Goal: Task Accomplishment & Management: Manage account settings

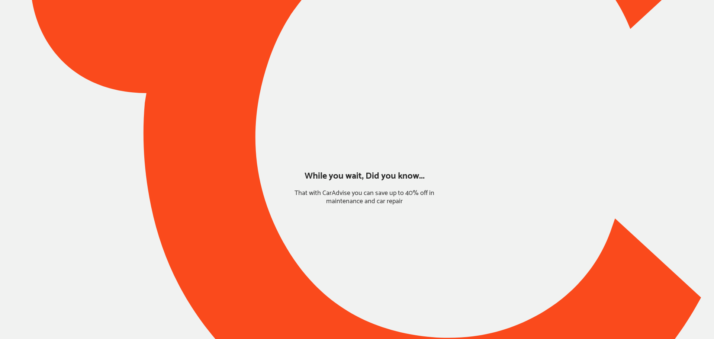
type input "*****"
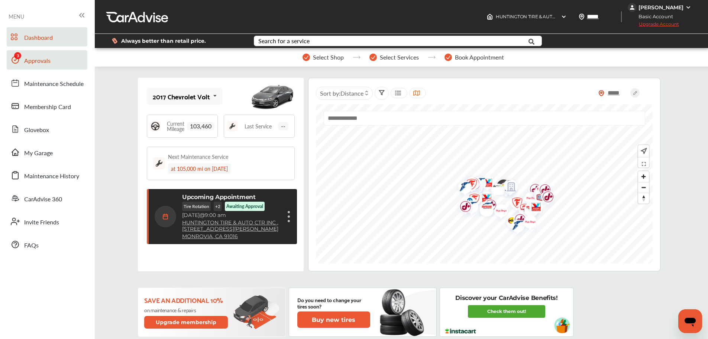
click at [43, 61] on span "Approvals" at bounding box center [37, 61] width 26 height 10
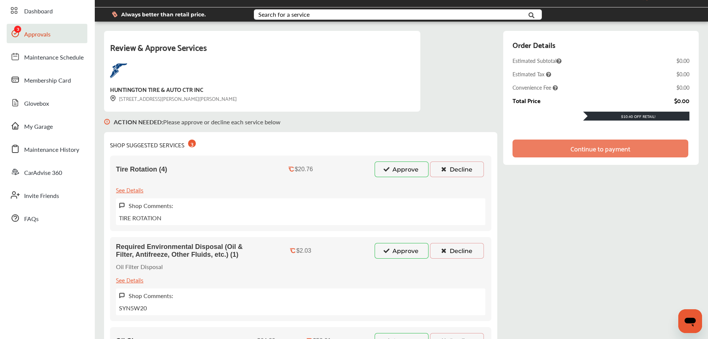
scroll to position [112, 0]
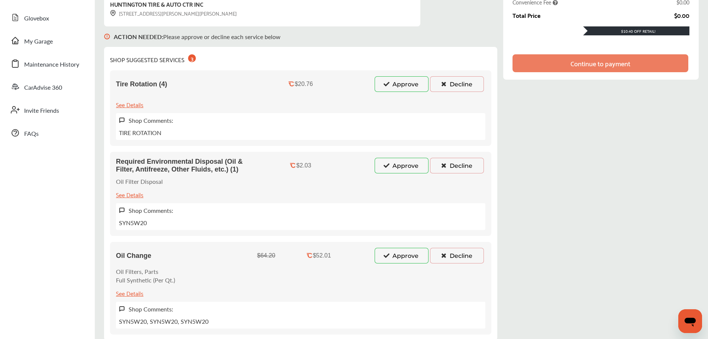
click at [408, 255] on button "Approve" at bounding box center [402, 256] width 54 height 16
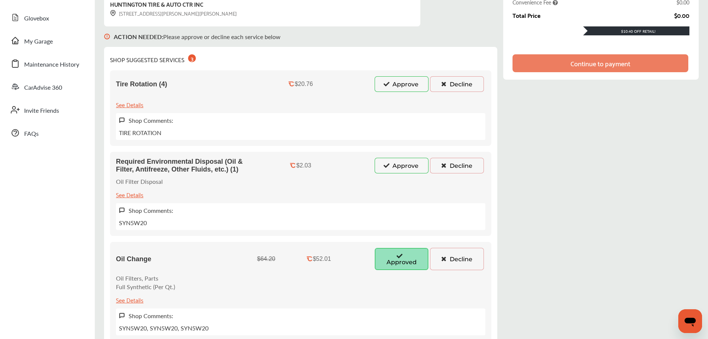
click at [403, 167] on button "Approve" at bounding box center [402, 166] width 54 height 16
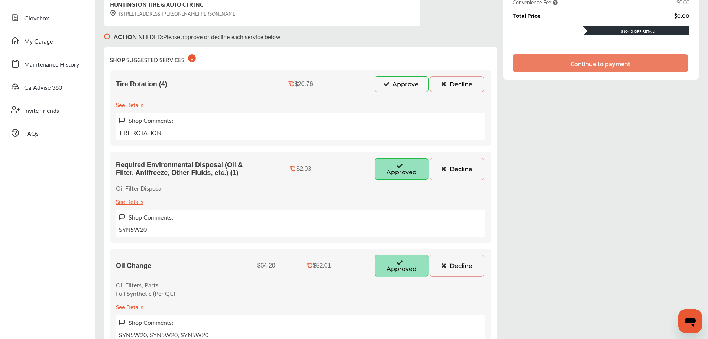
click at [405, 85] on button "Approve" at bounding box center [402, 84] width 54 height 16
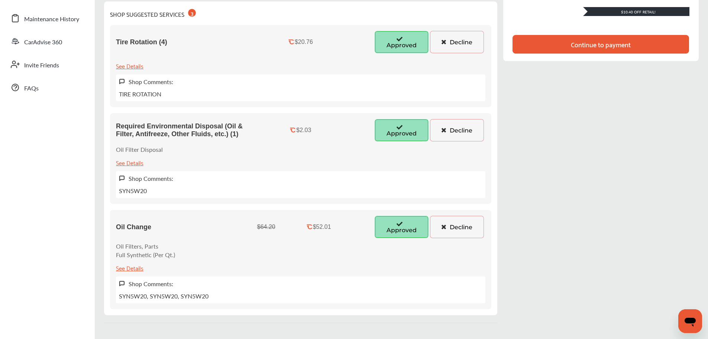
scroll to position [0, 0]
